Goal: Navigation & Orientation: Find specific page/section

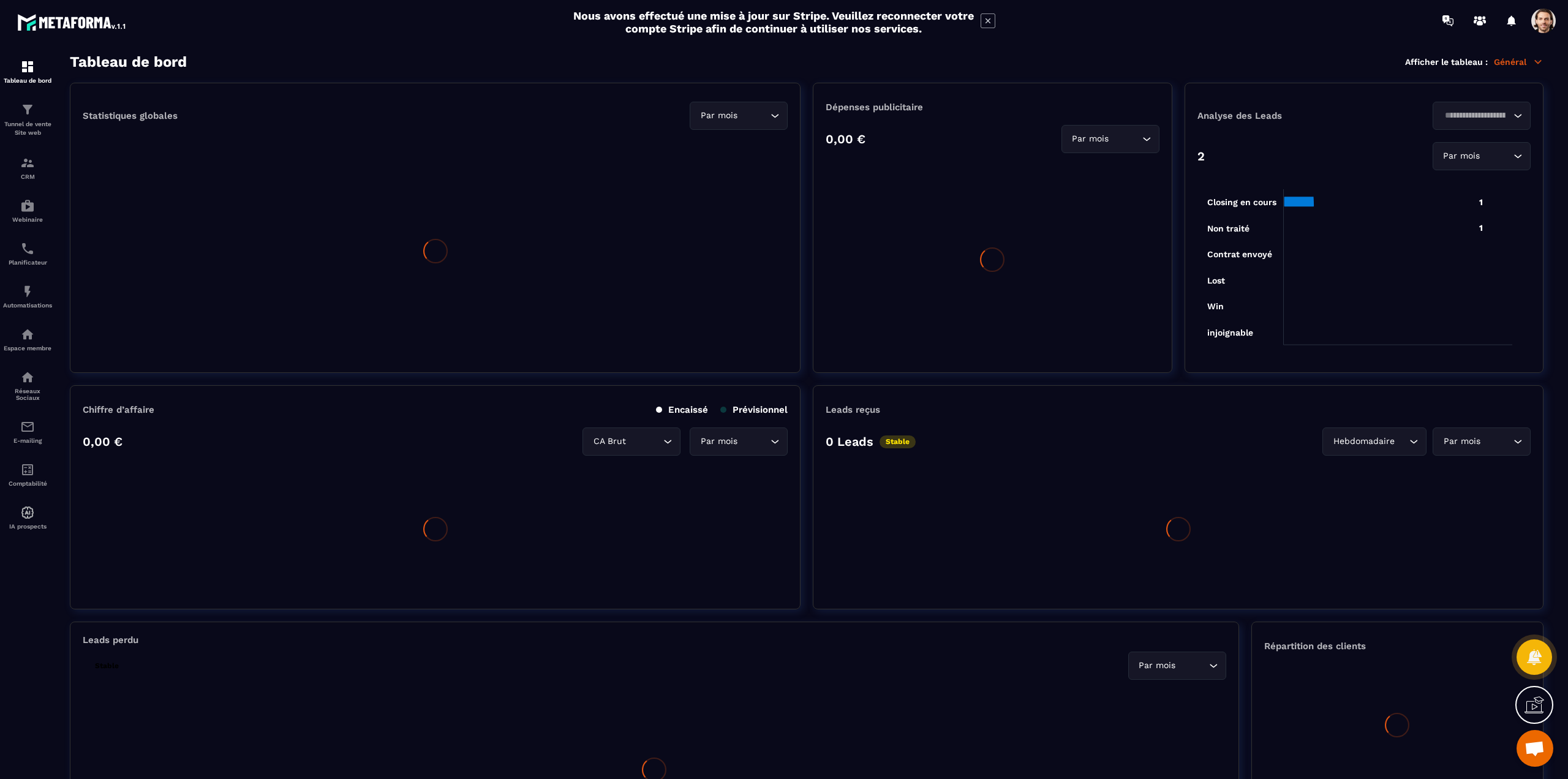
click at [1511, 55] on div "Tableau de bord Afficher le tableau : Général" at bounding box center [807, 62] width 1474 height 17
click at [1511, 57] on p "Général" at bounding box center [1518, 61] width 49 height 11
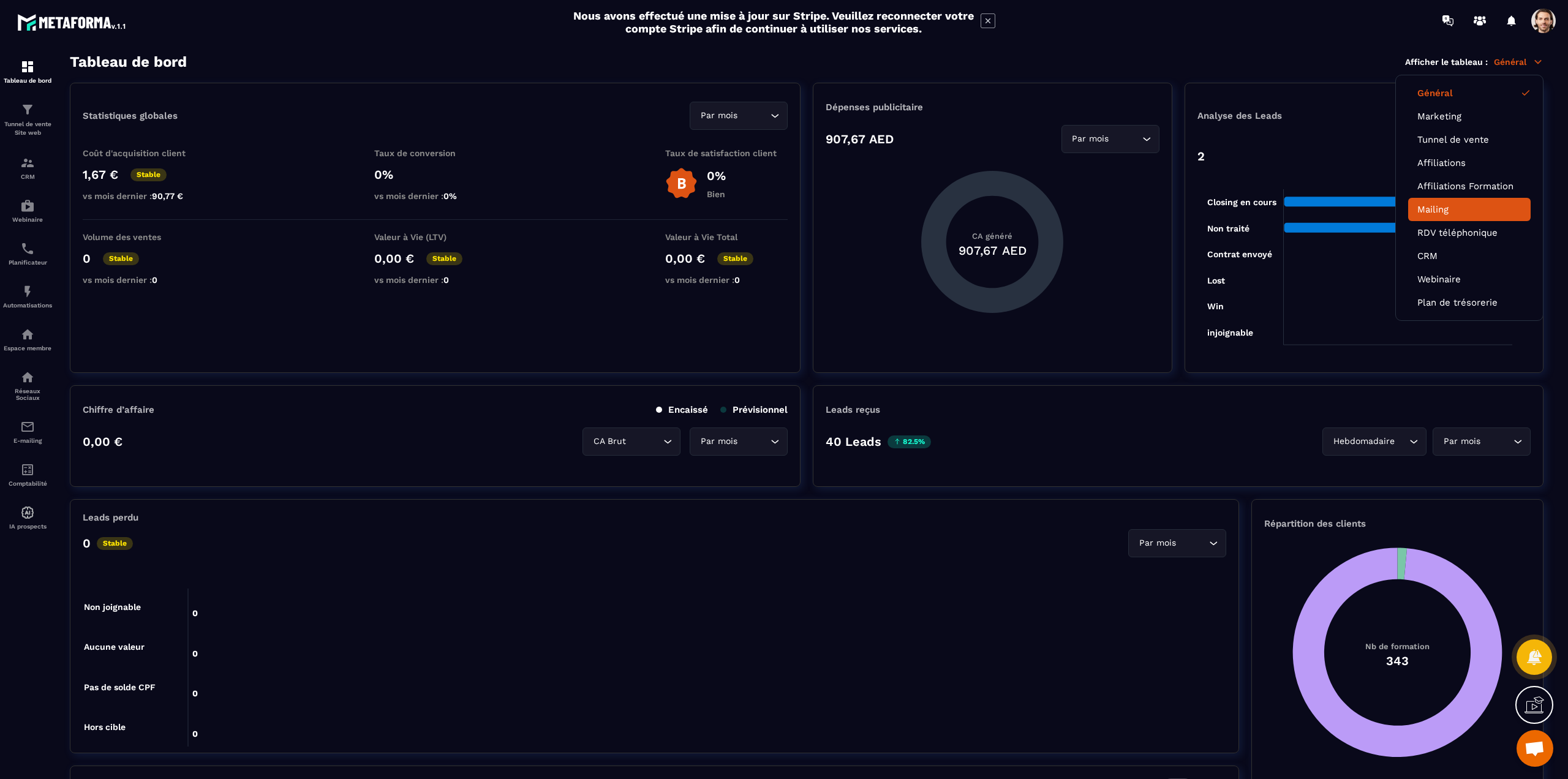
click at [1431, 212] on link "Mailing" at bounding box center [1469, 209] width 104 height 11
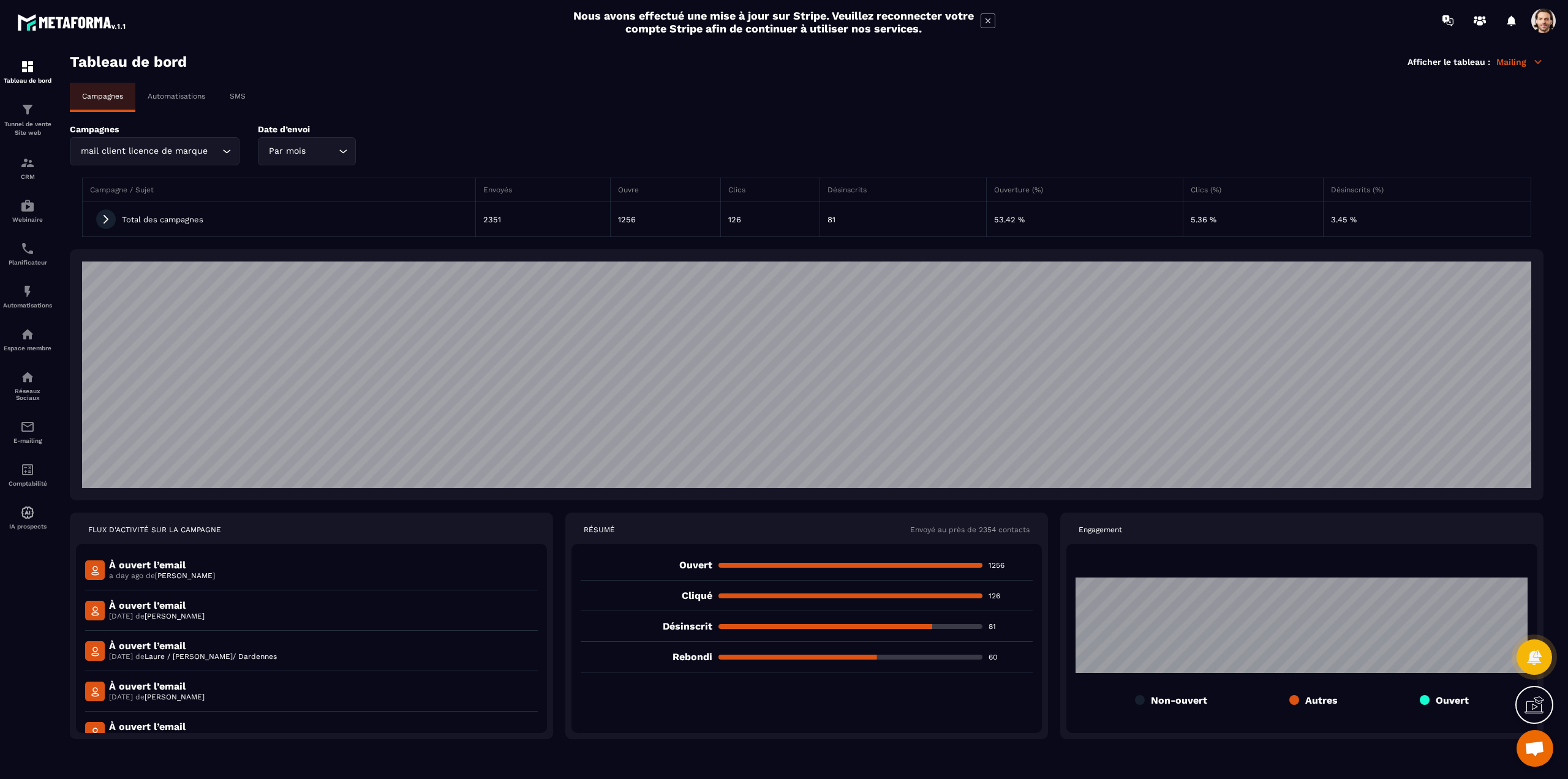
click at [162, 98] on p "Automatisations" at bounding box center [176, 96] width 58 height 9
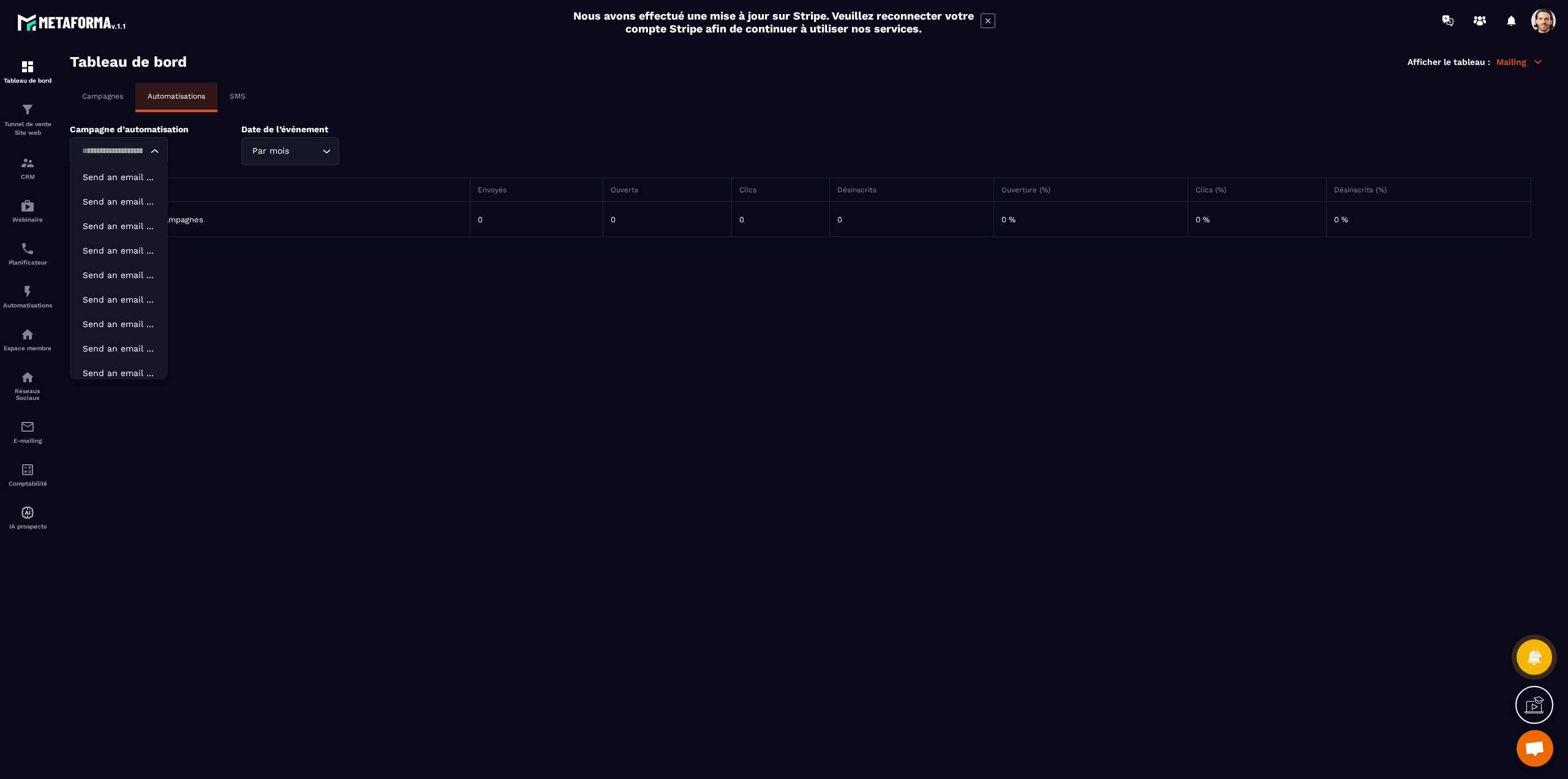
click at [117, 153] on input "Search for option" at bounding box center [113, 151] width 70 height 14
click at [229, 254] on section "Tableau de bord Afficher le tableau : Mailing Campagnes Automatisations SMS Cam…" at bounding box center [807, 417] width 1498 height 726
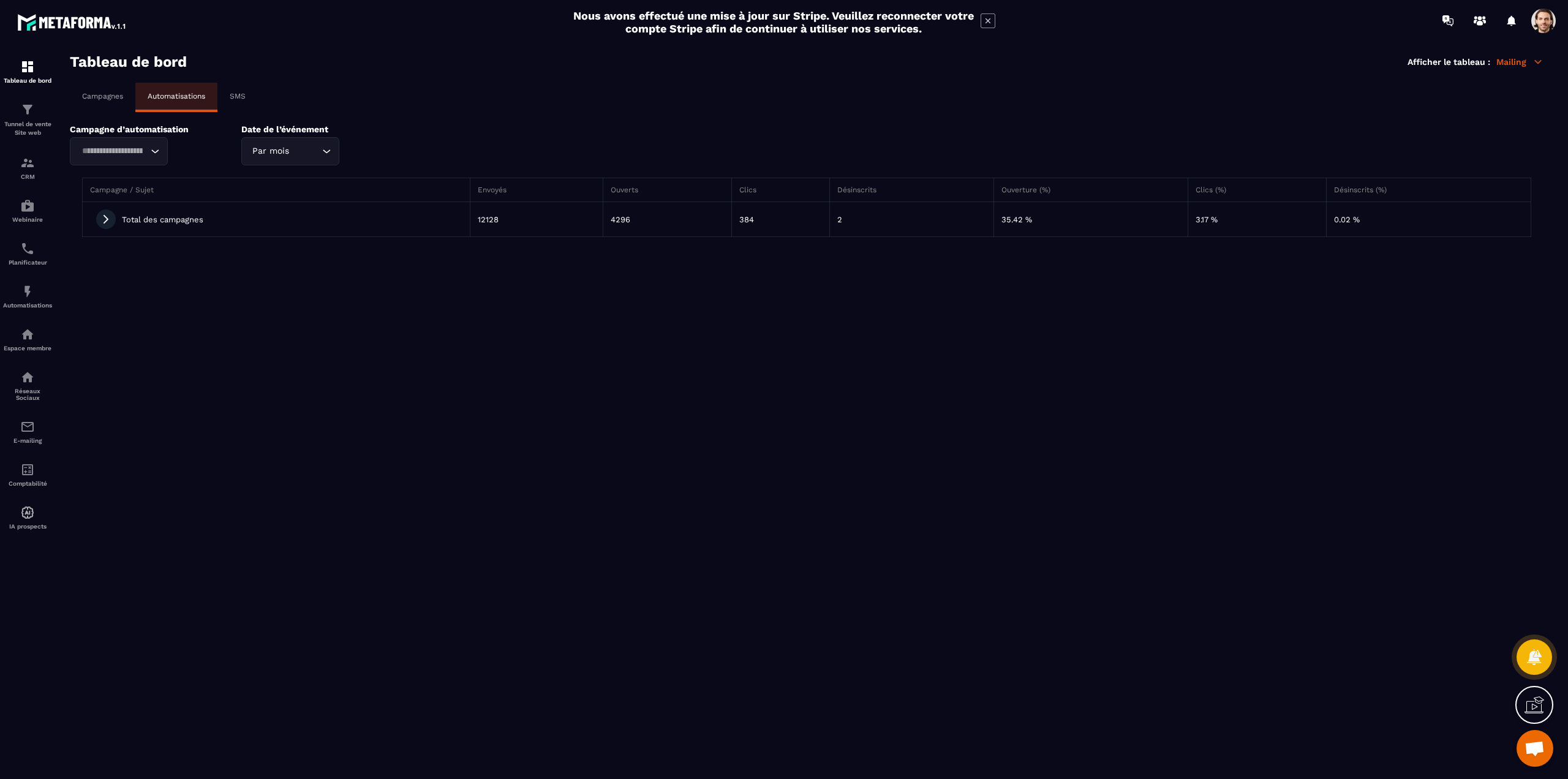
click at [99, 217] on span at bounding box center [105, 219] width 19 height 19
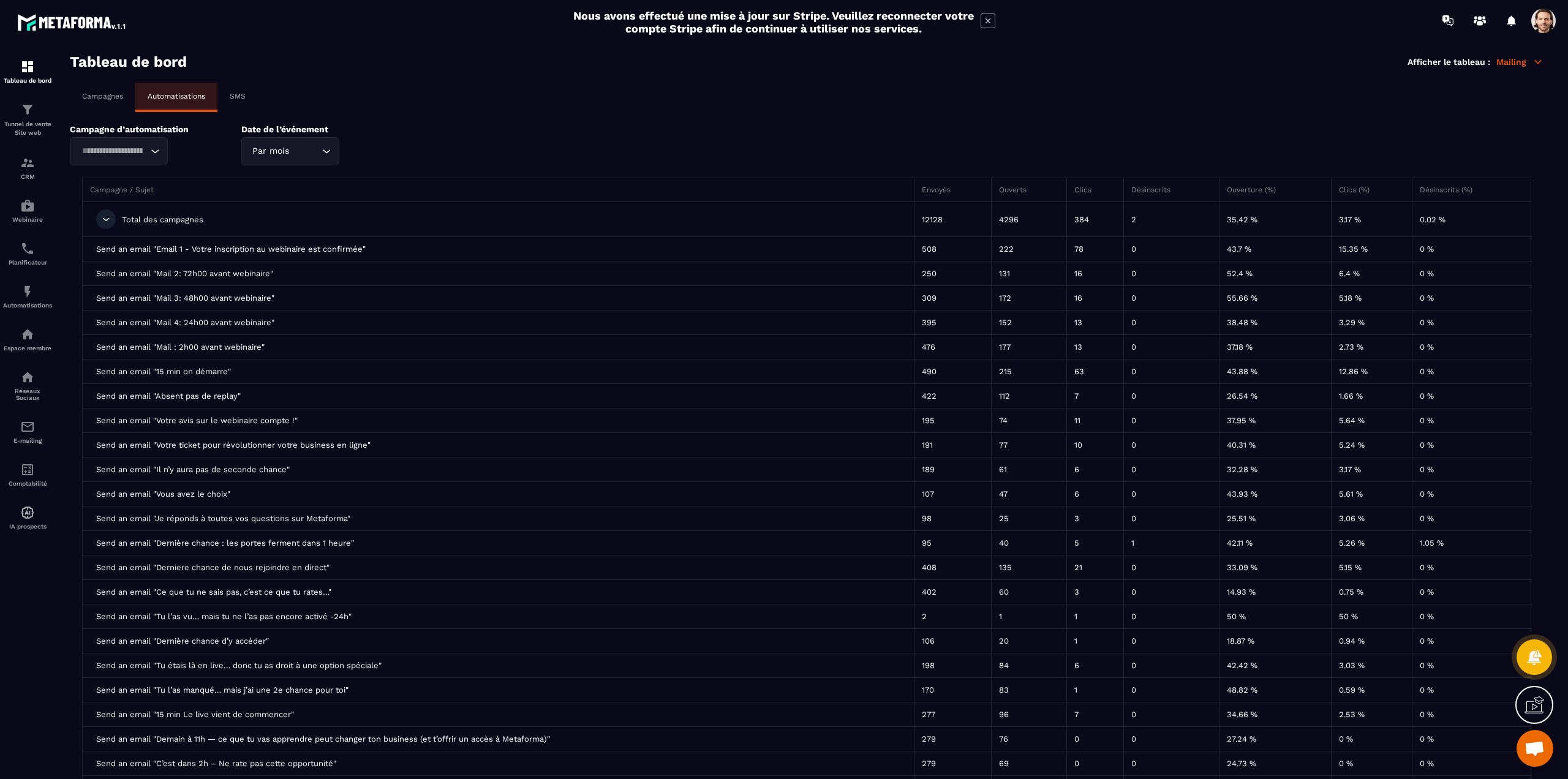
click at [1541, 24] on span at bounding box center [1544, 21] width 24 height 24
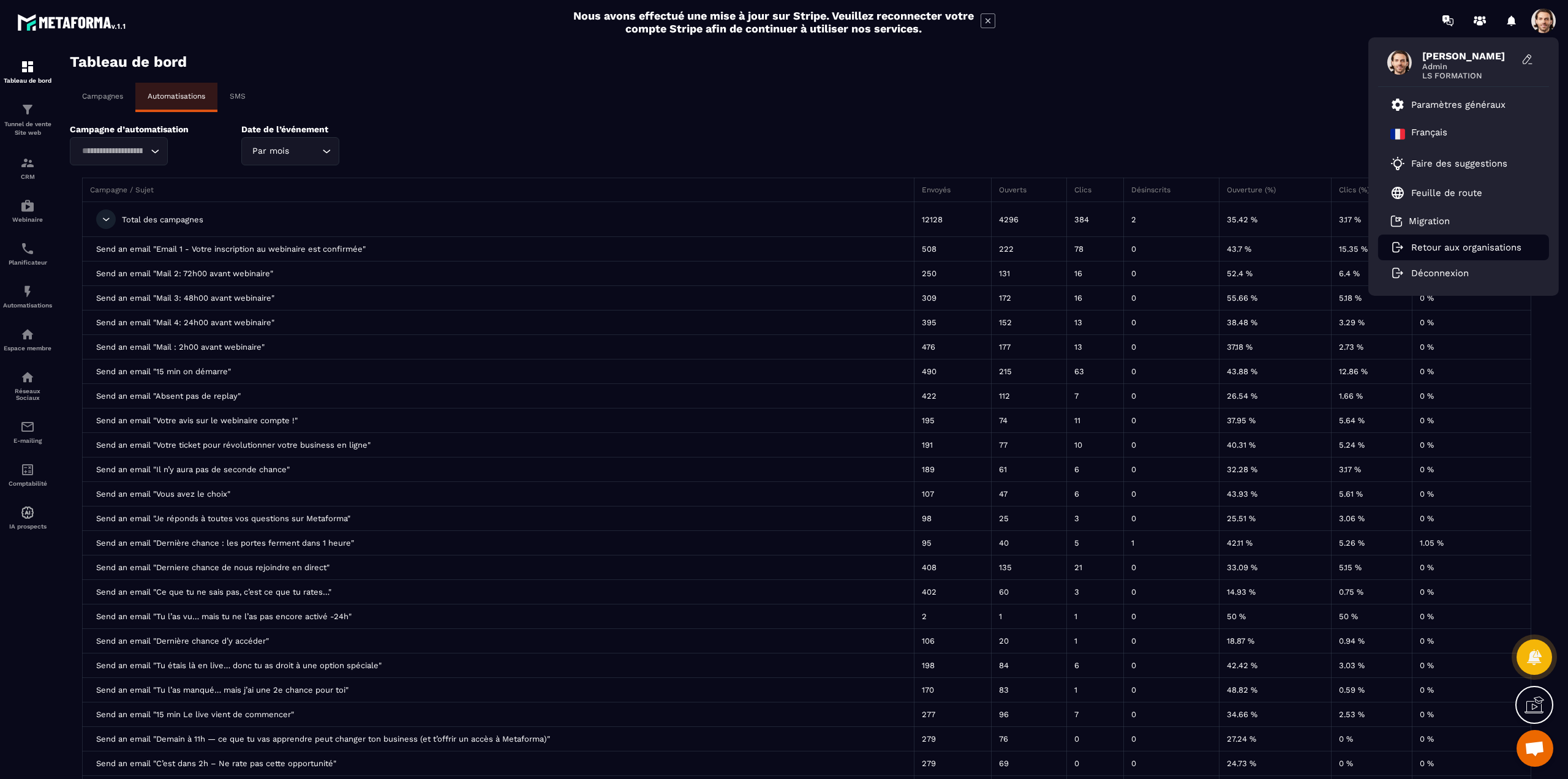
click at [1419, 249] on p "Retour aux organisations" at bounding box center [1466, 247] width 110 height 11
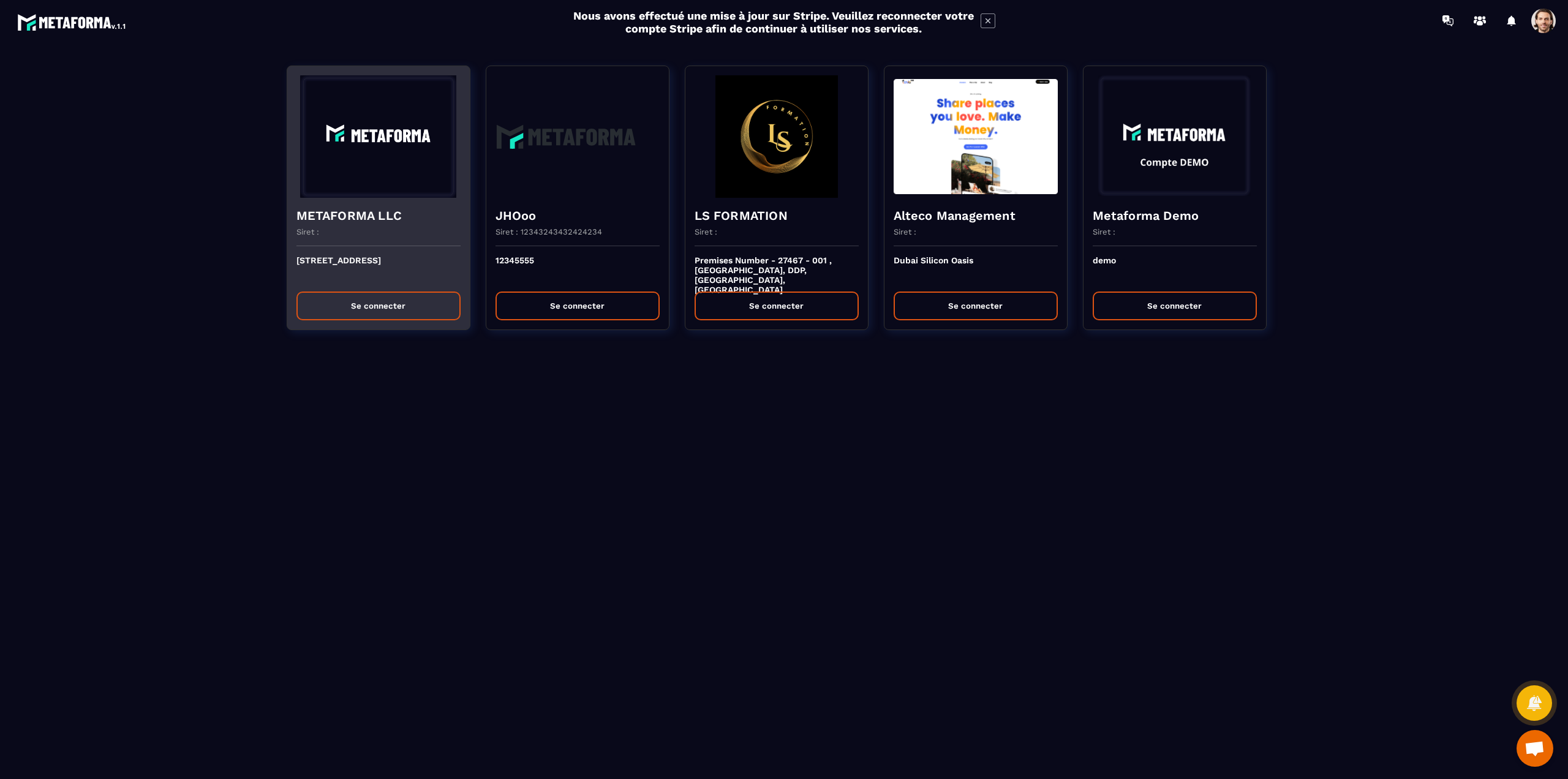
click at [408, 211] on h4 "METAFORMA LLC" at bounding box center [379, 216] width 164 height 17
